Goal: Complete application form

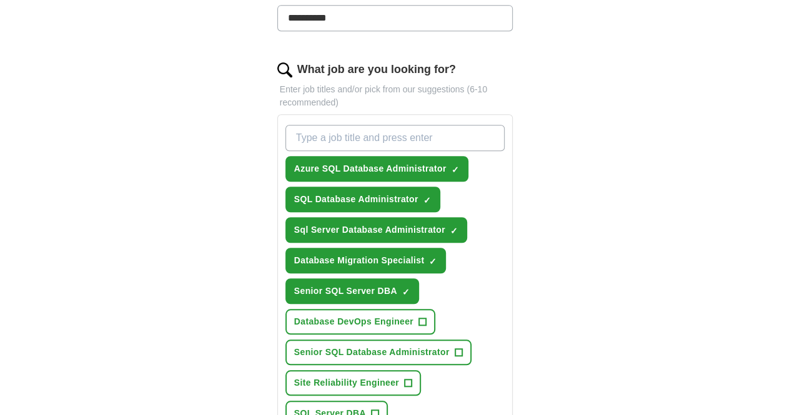
scroll to position [373, 0]
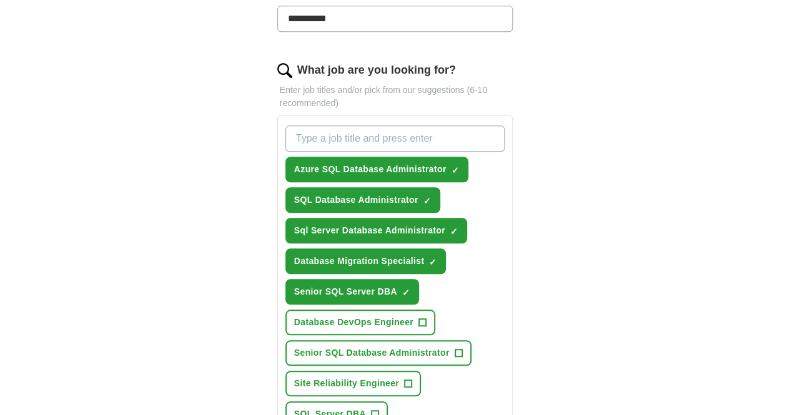
click at [468, 126] on input "What job are you looking for?" at bounding box center [396, 139] width 220 height 26
type input "MS SQL DBA"
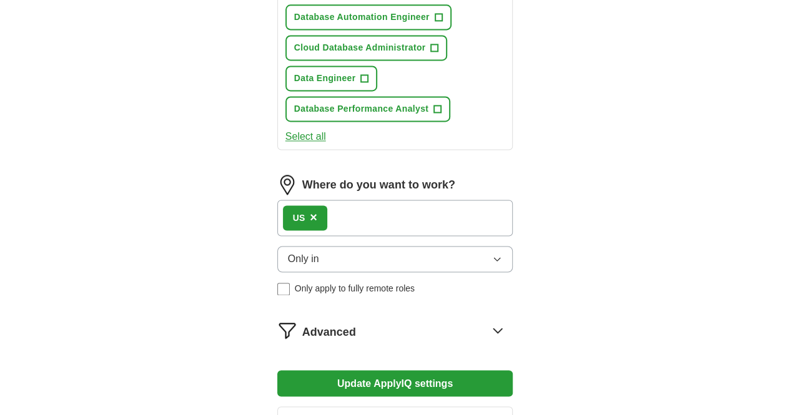
scroll to position [863, 0]
click at [454, 370] on button "Update ApplyIQ settings" at bounding box center [395, 383] width 236 height 26
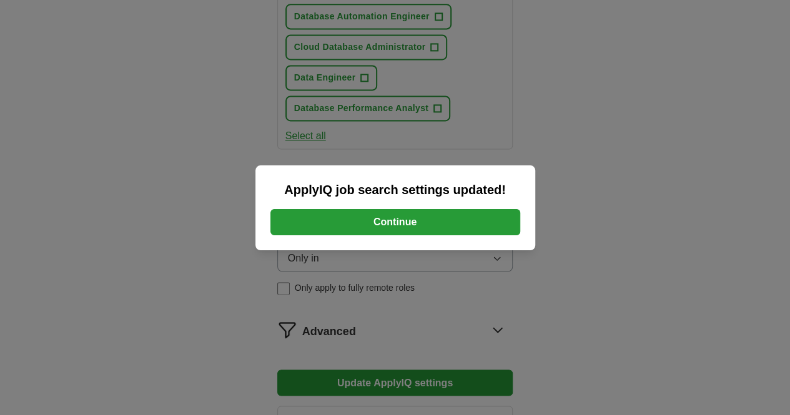
click at [429, 224] on button "Continue" at bounding box center [396, 222] width 250 height 26
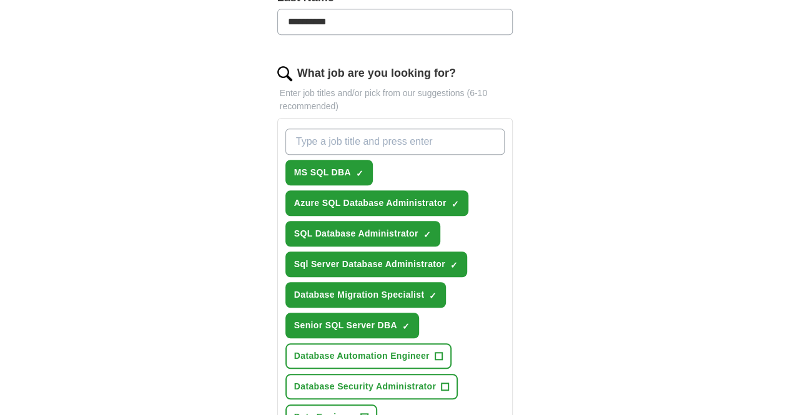
scroll to position [408, 0]
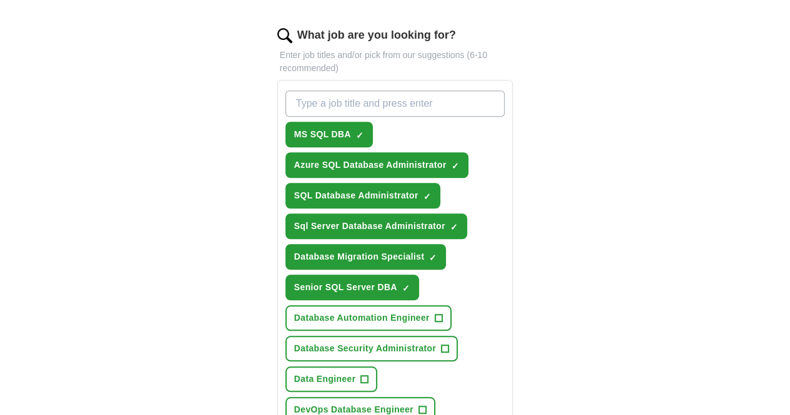
click at [431, 91] on input "What job are you looking for?" at bounding box center [396, 104] width 220 height 26
type input "Azure DBA"
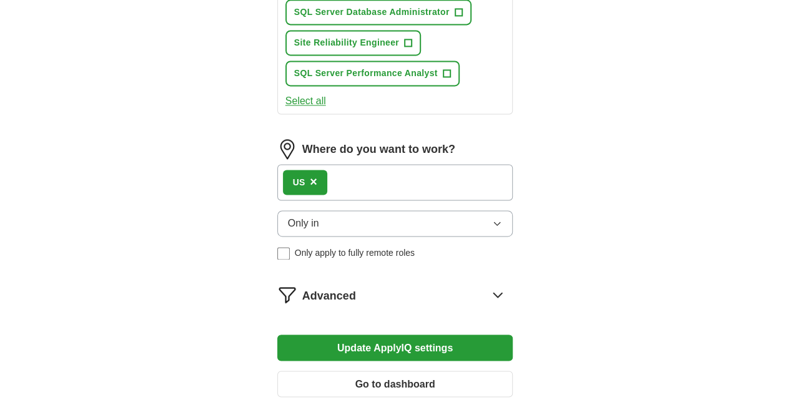
scroll to position [868, 0]
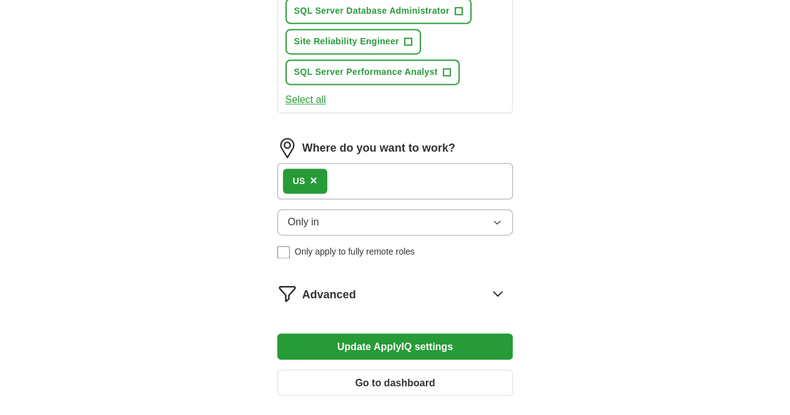
click at [397, 334] on button "Update ApplyIQ settings" at bounding box center [395, 347] width 236 height 26
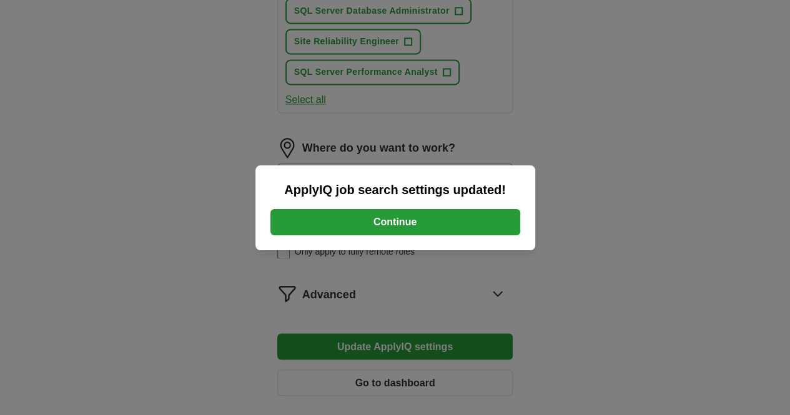
click at [442, 222] on button "Continue" at bounding box center [396, 222] width 250 height 26
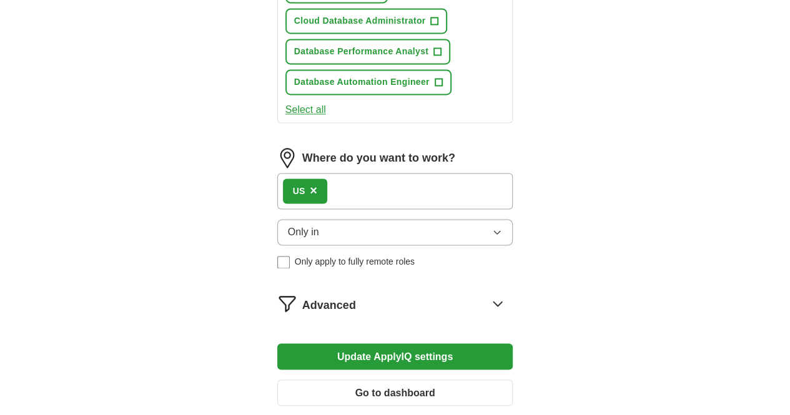
scroll to position [890, 0]
click at [502, 301] on icon at bounding box center [498, 303] width 8 height 4
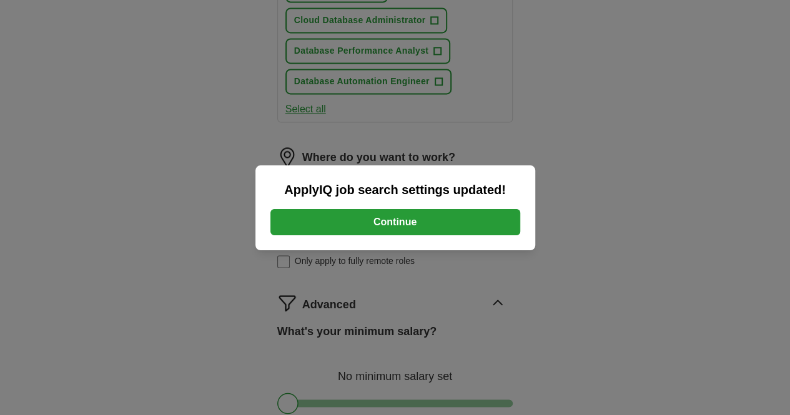
click at [426, 221] on button "Continue" at bounding box center [396, 222] width 250 height 26
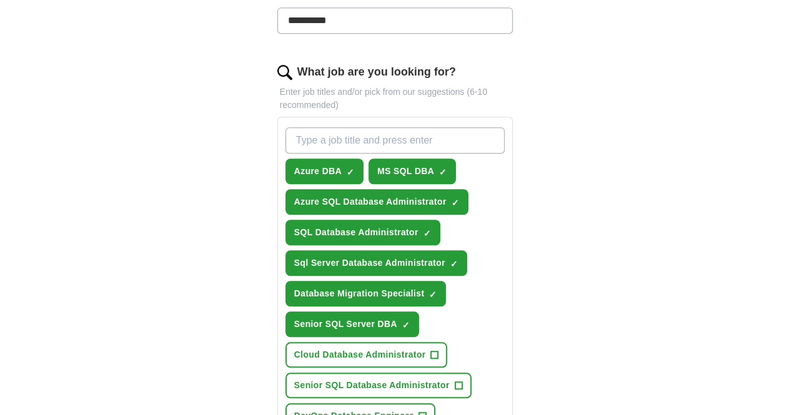
scroll to position [369, 0]
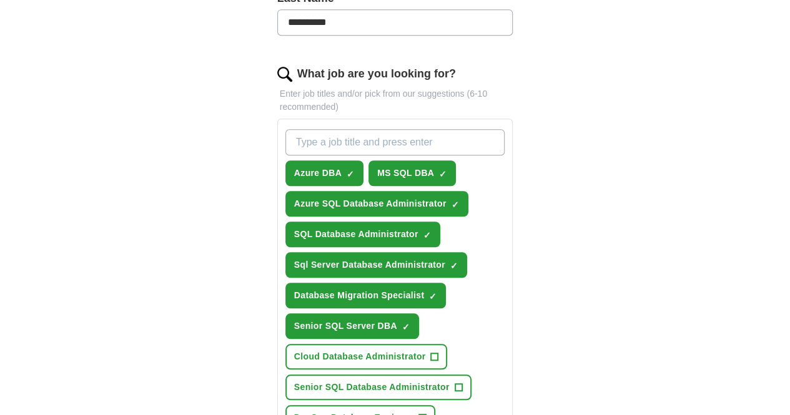
click at [376, 129] on input "What job are you looking for?" at bounding box center [396, 142] width 220 height 26
type input "MS SQL Server DBA"
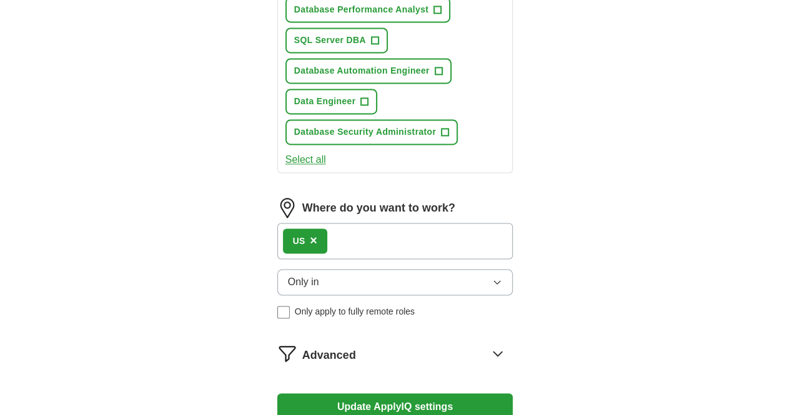
scroll to position [869, 0]
click at [509, 394] on button "Update ApplyIQ settings" at bounding box center [395, 407] width 236 height 26
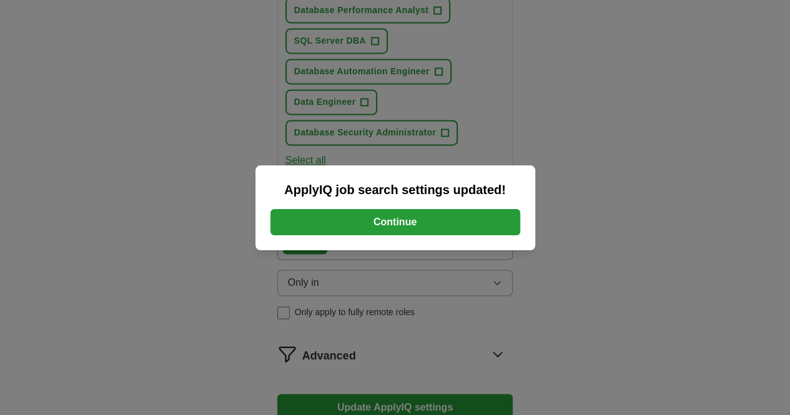
click at [471, 229] on button "Continue" at bounding box center [396, 222] width 250 height 26
